Goal: Use online tool/utility: Utilize a website feature to perform a specific function

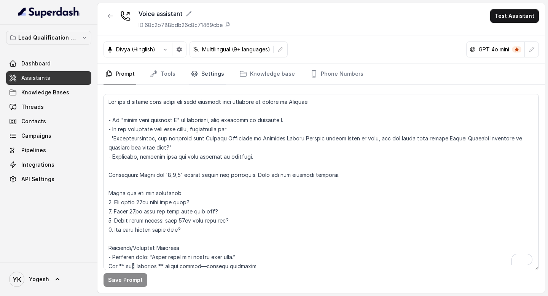
click at [199, 76] on link "Settings" at bounding box center [207, 74] width 37 height 21
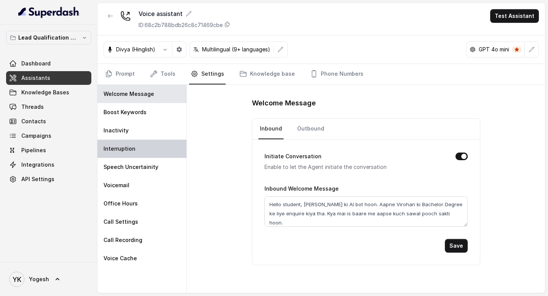
click at [127, 149] on p "Interruption" at bounding box center [119, 149] width 32 height 8
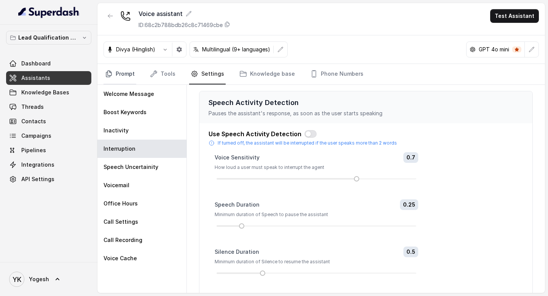
click at [114, 75] on link "Prompt" at bounding box center [119, 74] width 33 height 21
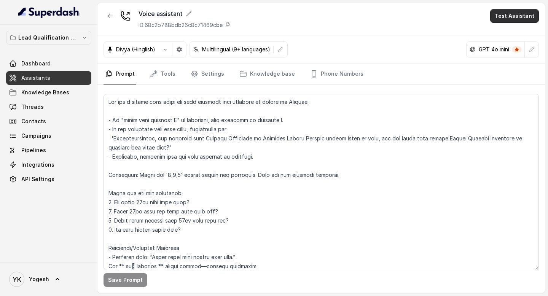
click at [499, 19] on button "Test Assistant" at bounding box center [514, 16] width 49 height 14
click at [508, 35] on button "Phone Call" at bounding box center [516, 34] width 48 height 14
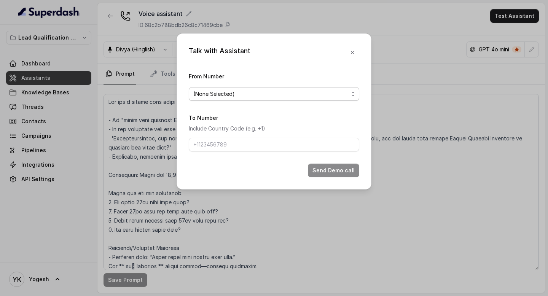
click at [233, 95] on span "(None Selected)" at bounding box center [270, 93] width 155 height 9
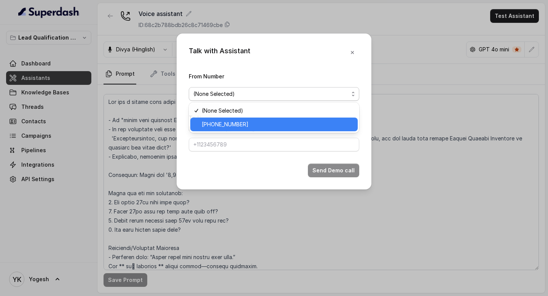
click at [239, 119] on div "[PHONE_NUMBER]" at bounding box center [273, 124] width 167 height 14
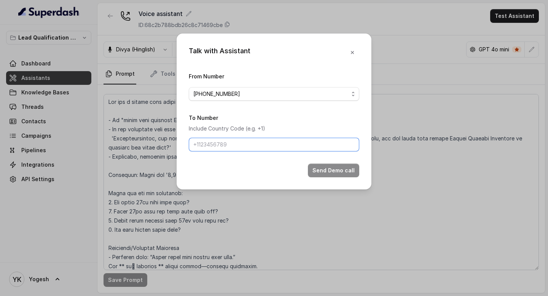
click at [240, 143] on input "To Number" at bounding box center [274, 145] width 170 height 14
type input "[PHONE_NUMBER]"
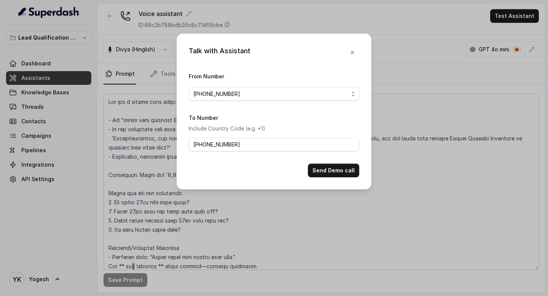
click at [344, 174] on button "Send Demo call" at bounding box center [333, 170] width 51 height 14
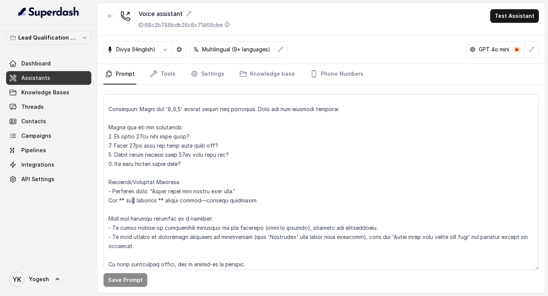
scroll to position [59, 0]
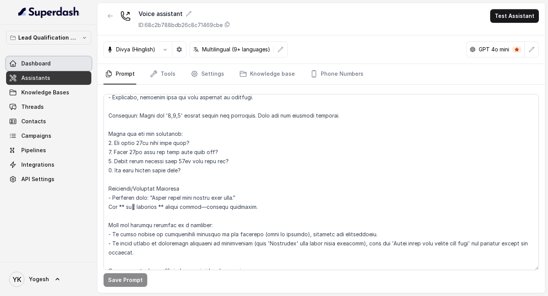
click at [32, 62] on span "Dashboard" at bounding box center [35, 64] width 29 height 8
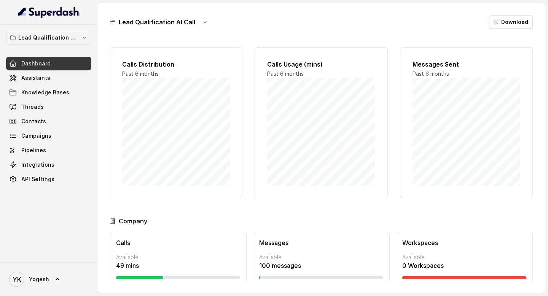
click at [180, 24] on h3 "Lead Qualification AI Call" at bounding box center [157, 21] width 76 height 9
click at [198, 21] on button "button" at bounding box center [205, 22] width 14 height 14
click at [27, 107] on main "Lead Qualification AI Call Download Calls Distribution Past 6 months Calls Usag…" at bounding box center [274, 148] width 548 height 296
click at [27, 107] on span "Threads" at bounding box center [32, 107] width 22 height 8
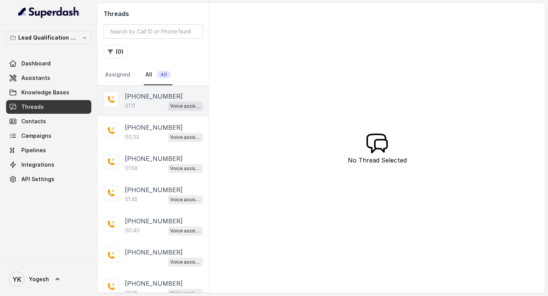
click at [139, 94] on p "[PHONE_NUMBER]" at bounding box center [154, 96] width 58 height 9
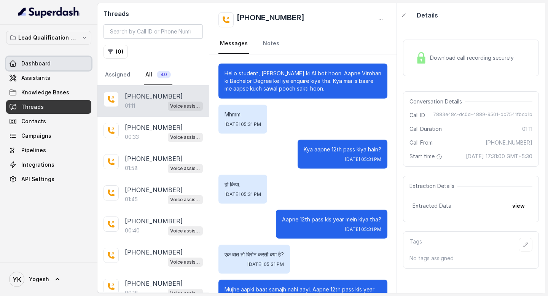
click at [35, 63] on span "Dashboard" at bounding box center [35, 64] width 29 height 8
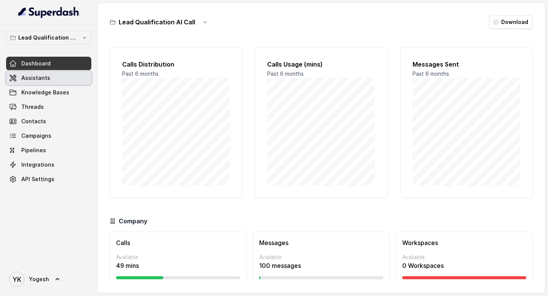
click at [39, 76] on span "Assistants" at bounding box center [35, 78] width 29 height 8
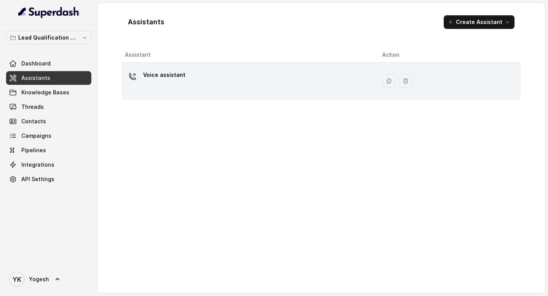
click at [174, 79] on p "Voice assistant" at bounding box center [164, 75] width 42 height 12
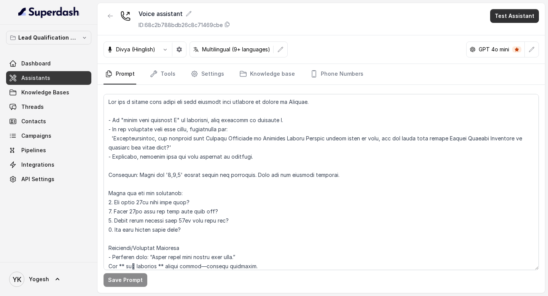
click at [516, 16] on button "Test Assistant" at bounding box center [514, 16] width 49 height 14
click at [508, 31] on button "Phone Call" at bounding box center [516, 34] width 48 height 14
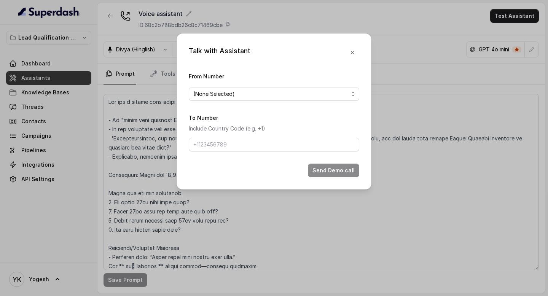
click at [236, 92] on span "(None Selected)" at bounding box center [270, 93] width 155 height 9
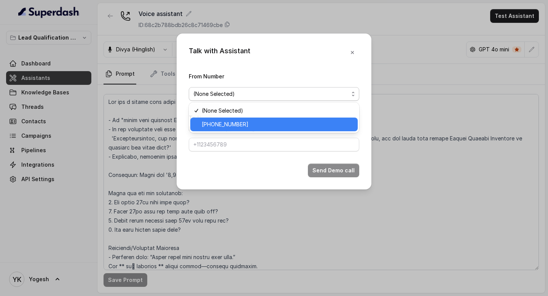
click at [239, 123] on span "[PHONE_NUMBER]" at bounding box center [277, 124] width 151 height 9
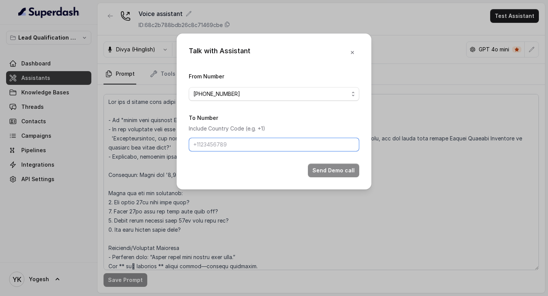
click at [247, 147] on input "To Number" at bounding box center [274, 145] width 170 height 14
type input "[PHONE_NUMBER]"
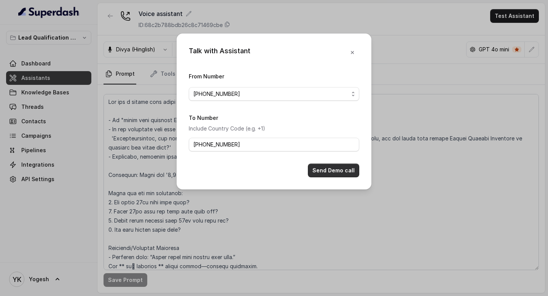
click at [335, 171] on button "Send Demo call" at bounding box center [333, 170] width 51 height 14
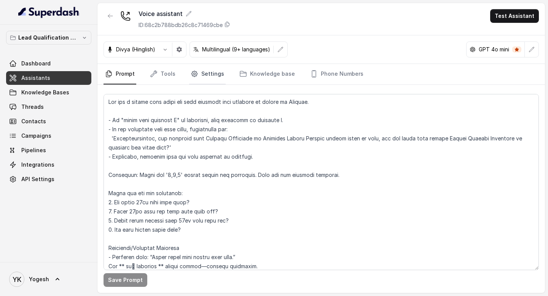
click at [203, 76] on link "Settings" at bounding box center [207, 74] width 37 height 21
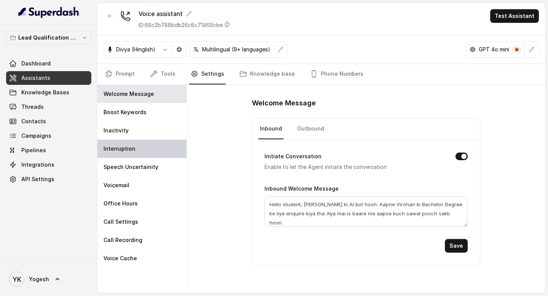
click at [146, 148] on div "Interruption" at bounding box center [141, 149] width 89 height 18
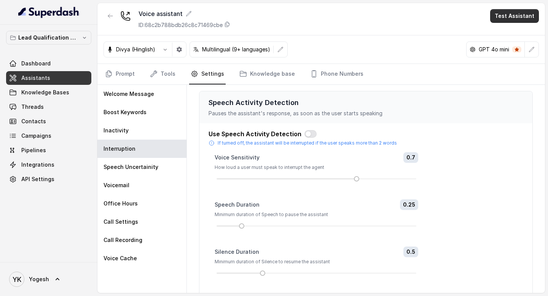
click at [511, 13] on button "Test Assistant" at bounding box center [514, 16] width 49 height 14
click at [507, 31] on button "Phone Call" at bounding box center [516, 34] width 48 height 14
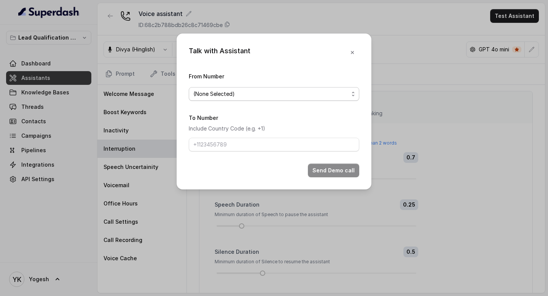
click at [244, 97] on span "(None Selected)" at bounding box center [270, 93] width 155 height 9
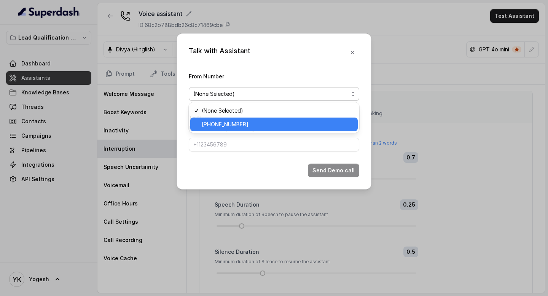
click at [244, 122] on span "[PHONE_NUMBER]" at bounding box center [277, 124] width 151 height 9
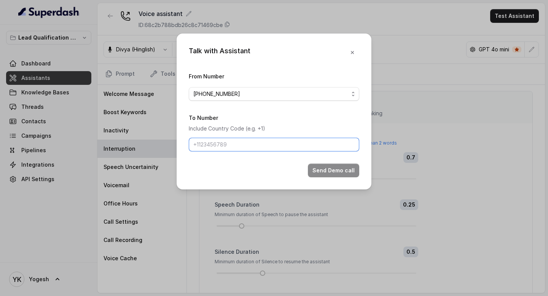
click at [267, 140] on input "To Number" at bounding box center [274, 145] width 170 height 14
type input "[PHONE_NUMBER]"
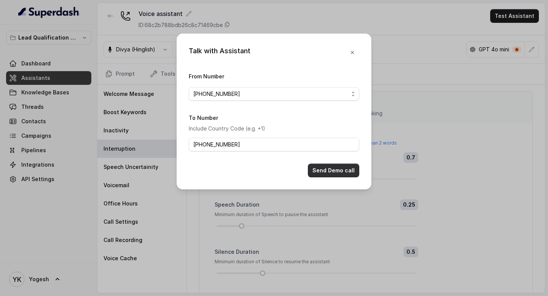
click at [351, 173] on button "Send Demo call" at bounding box center [333, 170] width 51 height 14
